Goal: Navigation & Orientation: Find specific page/section

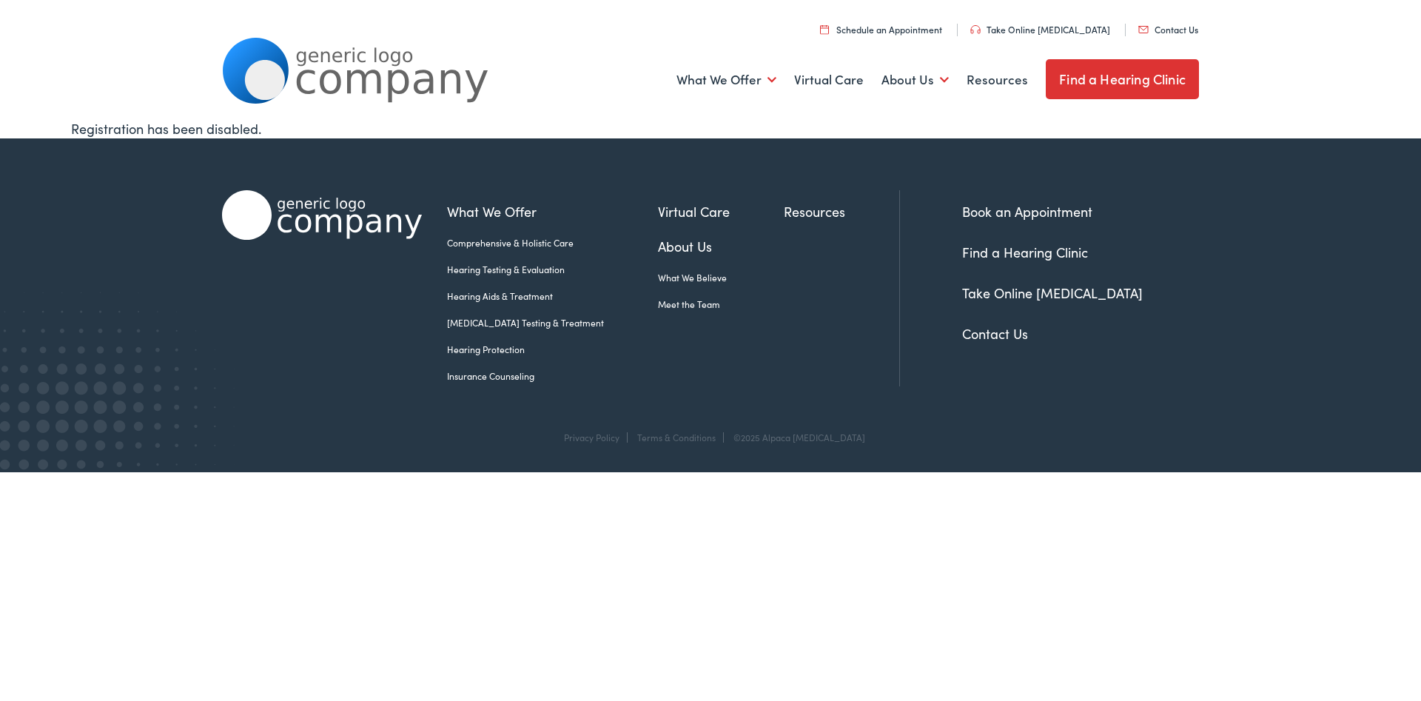
click at [510, 218] on link "What We Offer" at bounding box center [552, 211] width 211 height 20
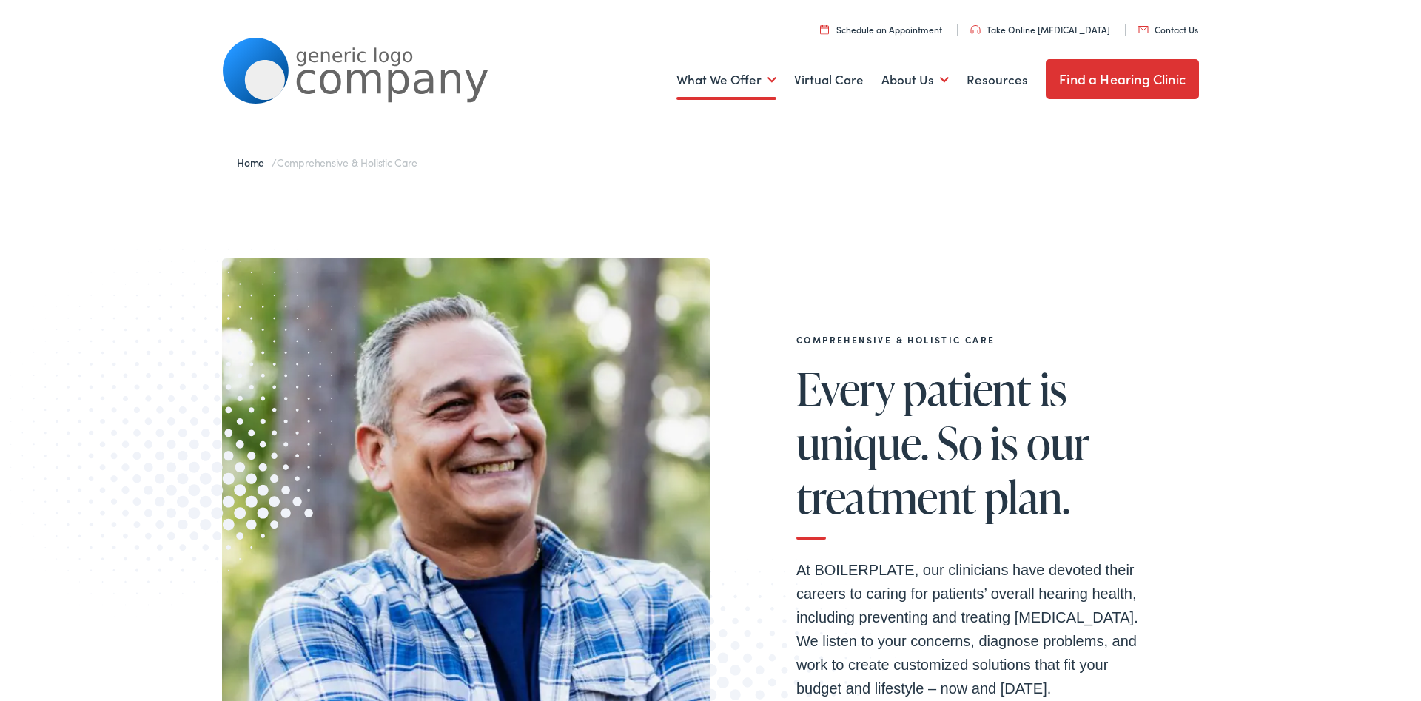
click at [1085, 78] on link "Find a Hearing Clinic" at bounding box center [1122, 79] width 153 height 40
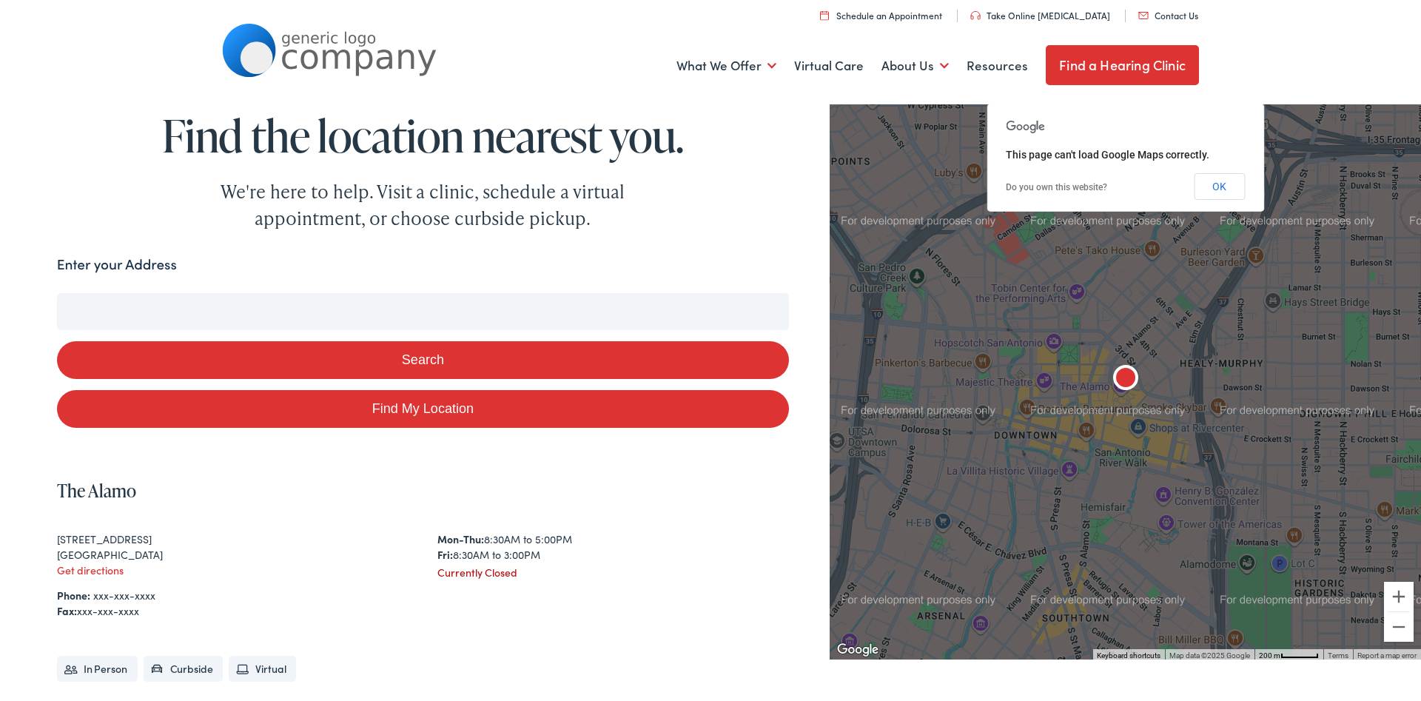
click at [215, 304] on input "Enter your Address" at bounding box center [423, 311] width 732 height 37
type input "1"
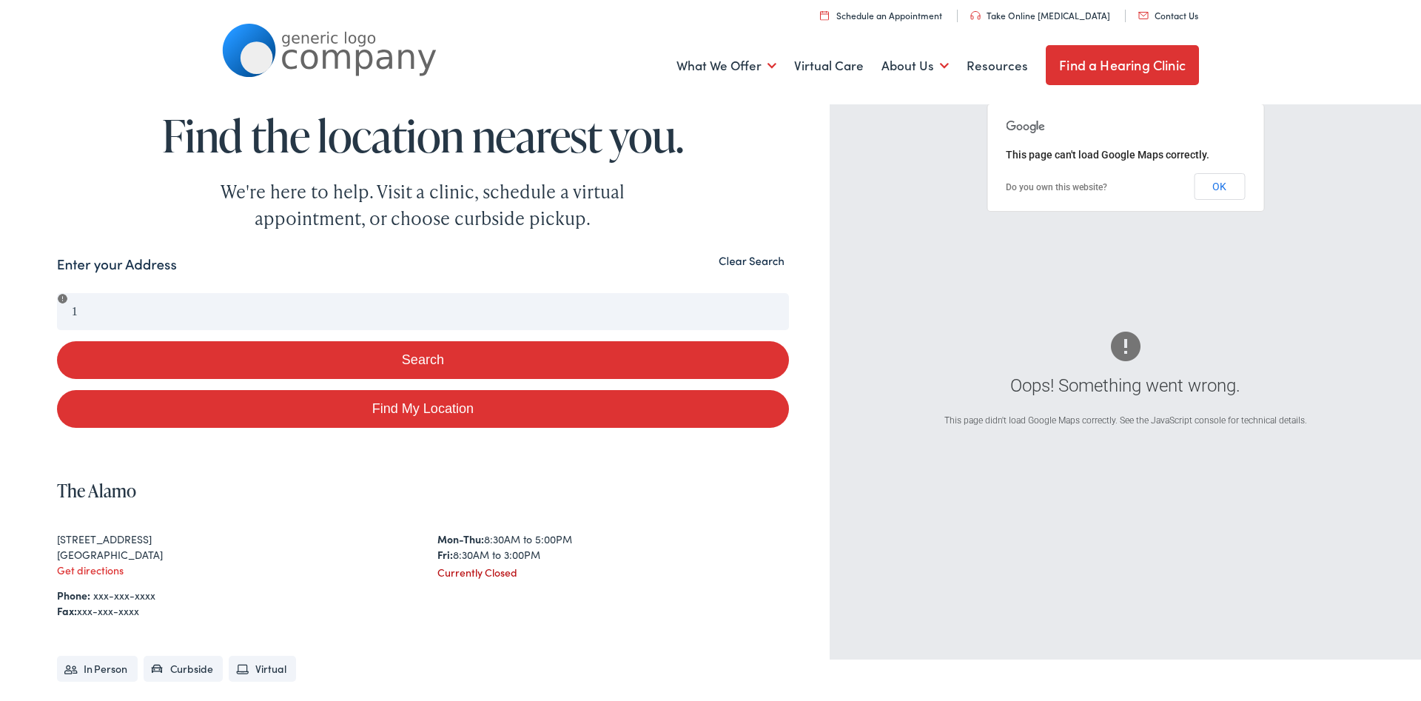
click at [756, 269] on div "Enter your Address" at bounding box center [423, 268] width 732 height 29
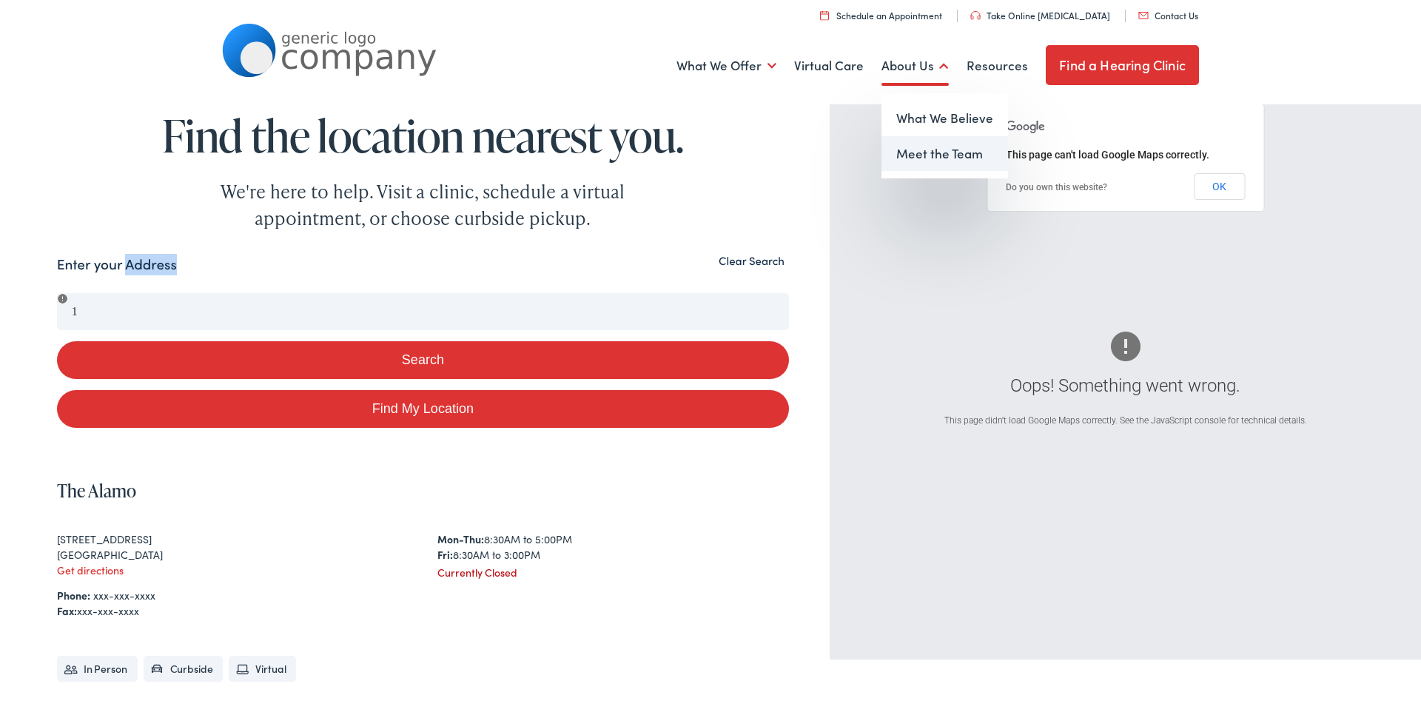
click at [919, 160] on link "Meet the Team" at bounding box center [944, 154] width 127 height 36
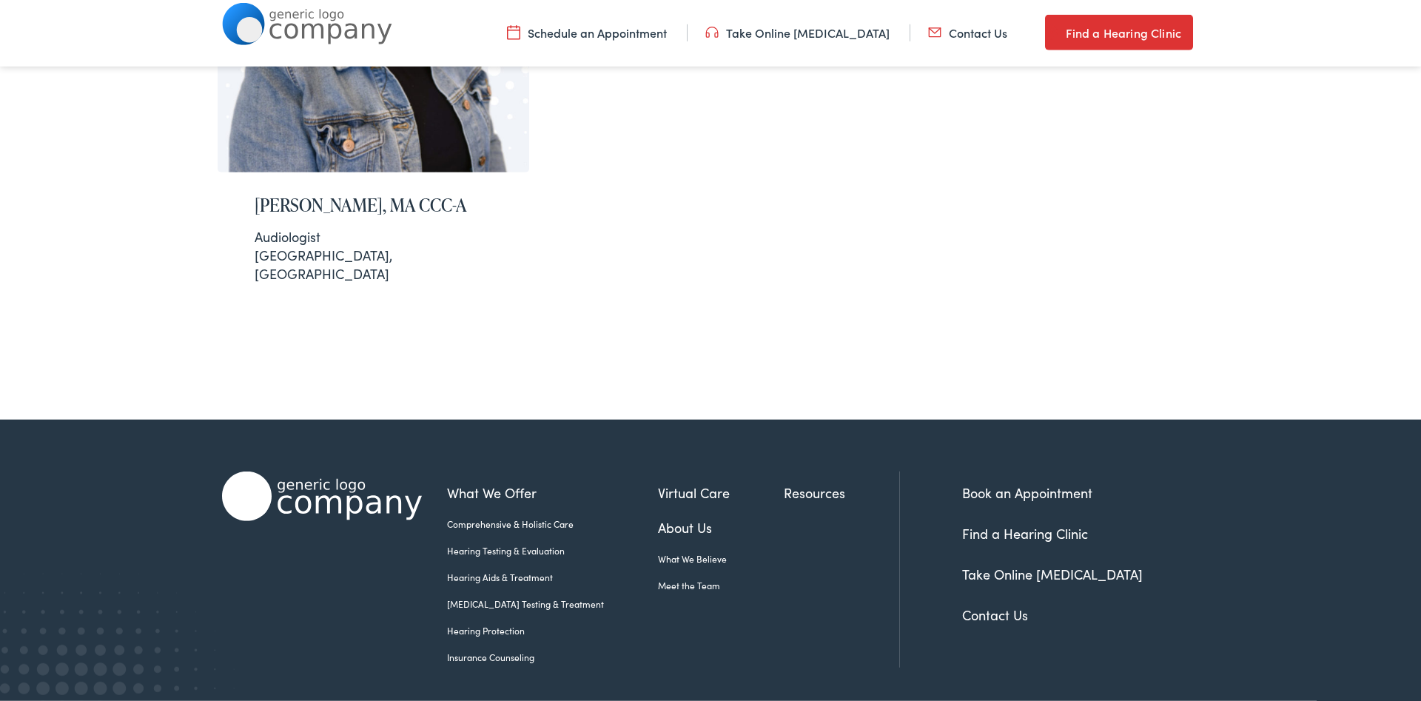
scroll to position [524, 0]
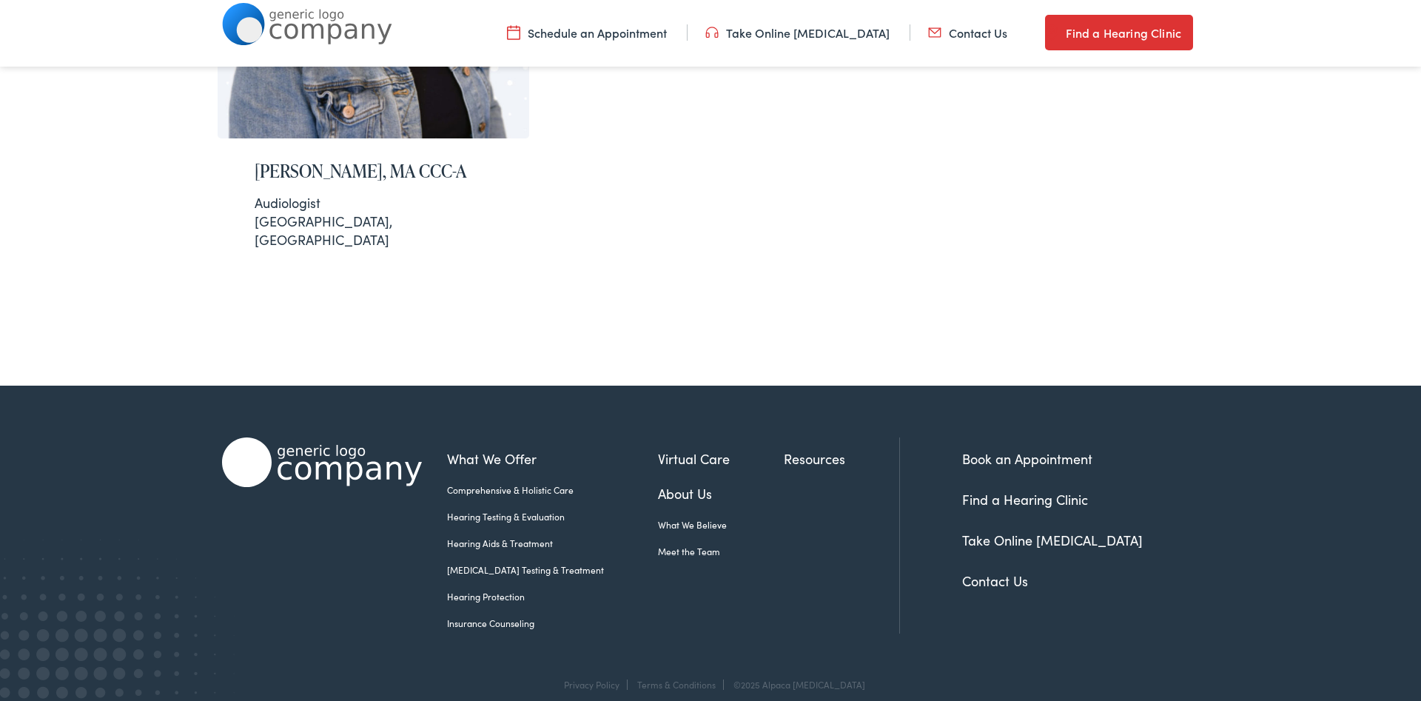
click at [977, 490] on link "Find a Hearing Clinic" at bounding box center [1025, 499] width 126 height 19
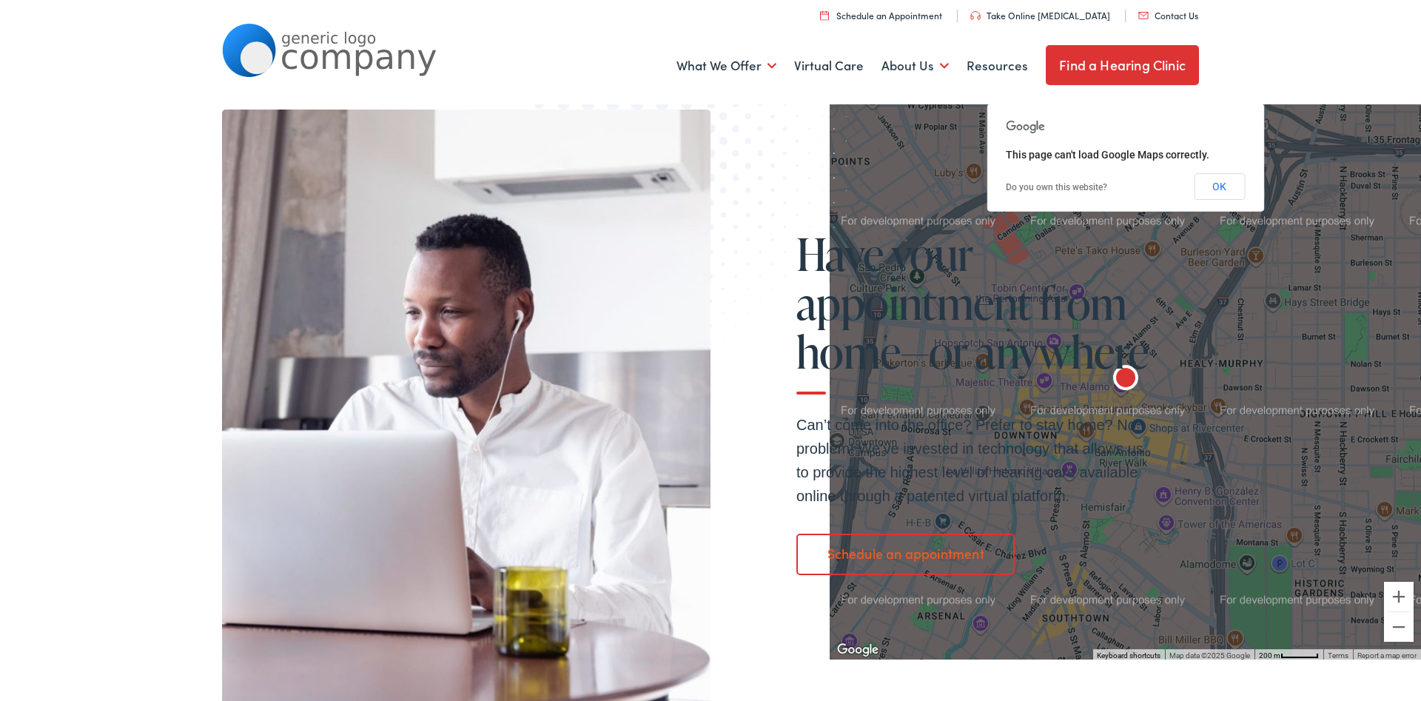
scroll to position [906, 0]
